Goal: Information Seeking & Learning: Learn about a topic

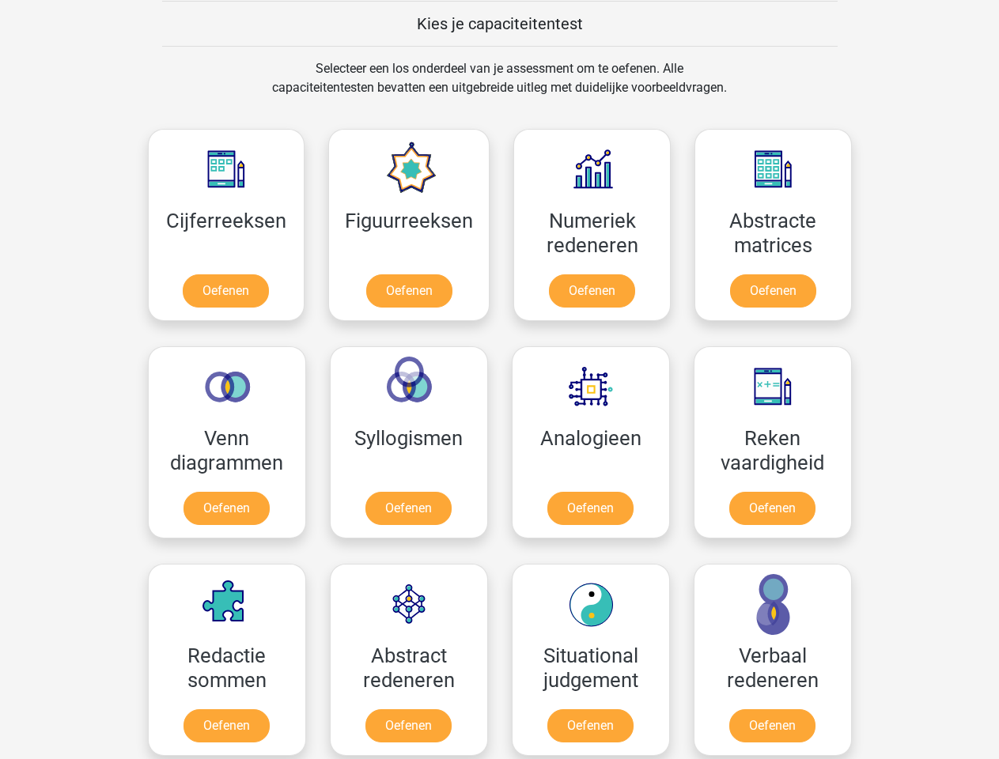
scroll to position [613, 0]
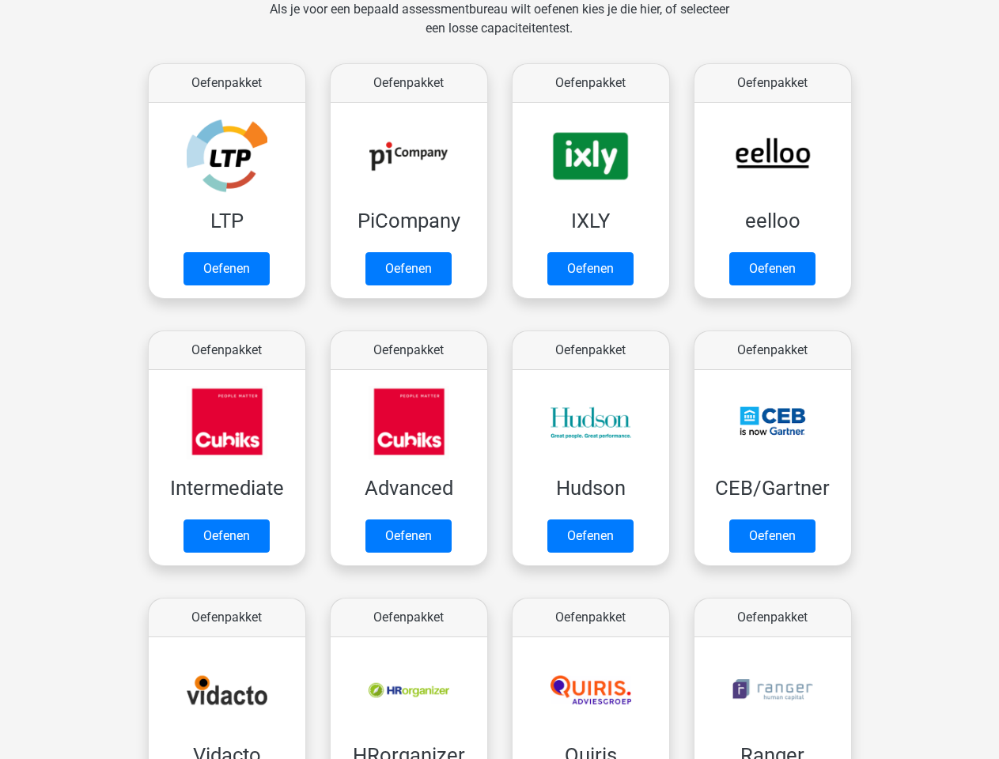
scroll to position [252, 0]
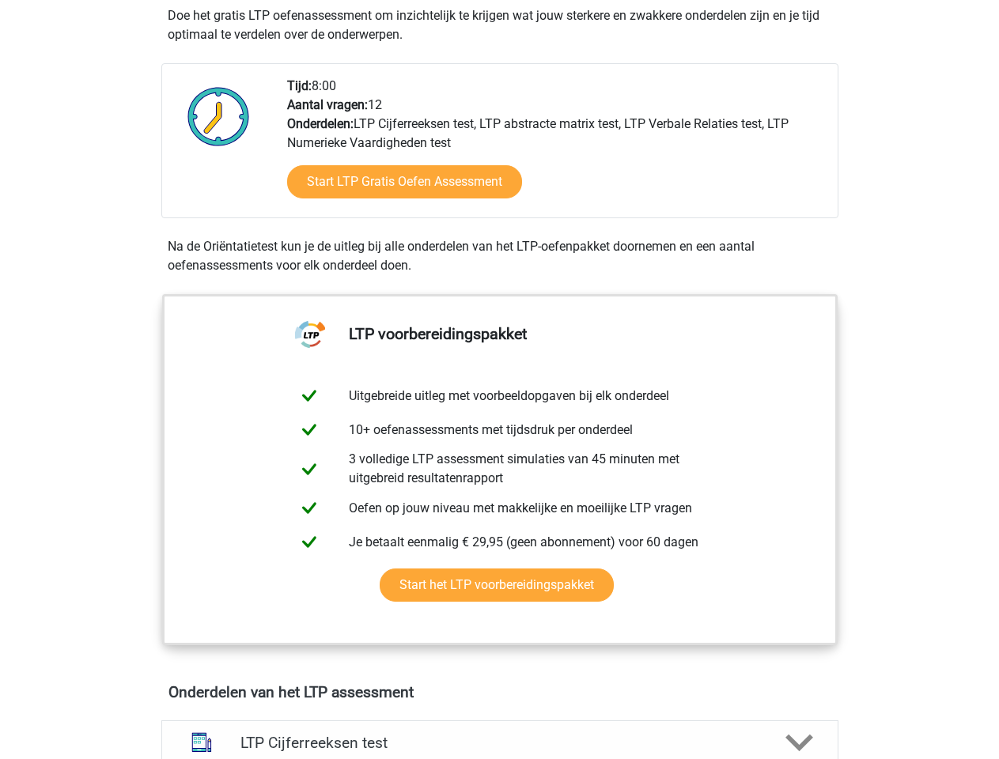
scroll to position [350, 0]
